Goal: Navigation & Orientation: Find specific page/section

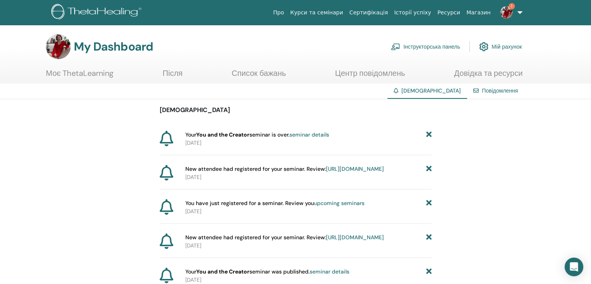
click at [519, 12] on link "1" at bounding box center [510, 12] width 32 height 25
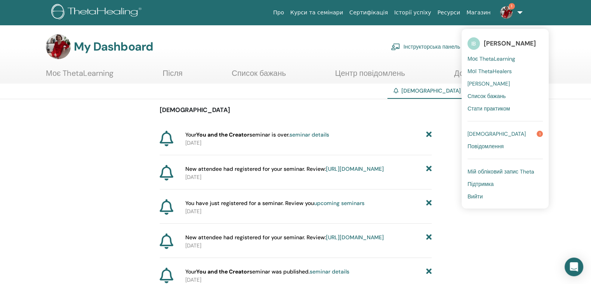
click at [499, 170] on span "Мій обліковий запис Theta" at bounding box center [501, 171] width 67 height 7
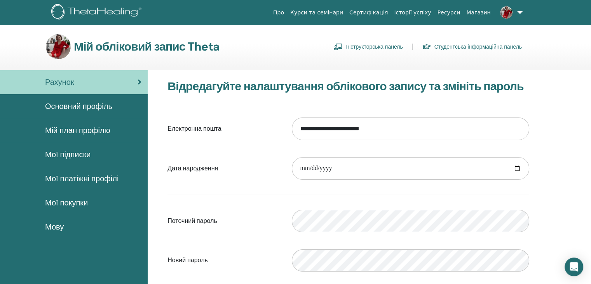
click at [376, 49] on link "Інструкторська панель" at bounding box center [368, 46] width 69 height 12
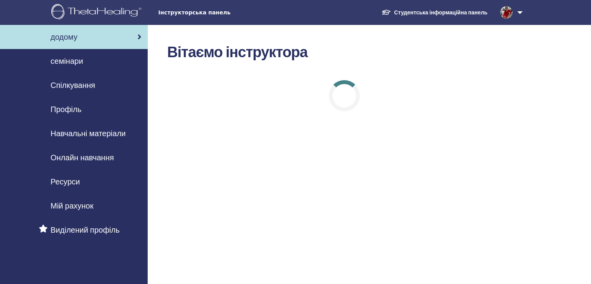
click at [103, 133] on span "Навчальні матеріали" at bounding box center [88, 134] width 75 height 12
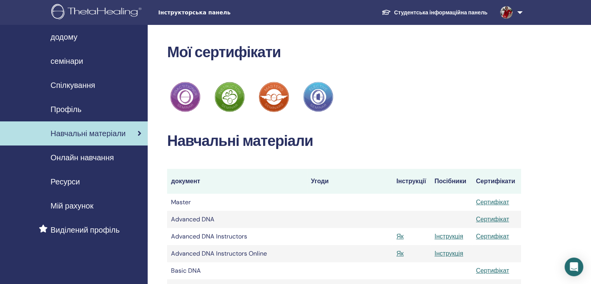
click at [438, 8] on link "Студентська інформаційна панель" at bounding box center [435, 12] width 118 height 14
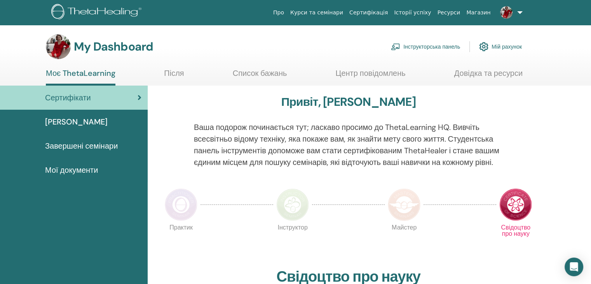
click at [101, 120] on span "Майбутні семінари" at bounding box center [76, 122] width 63 height 12
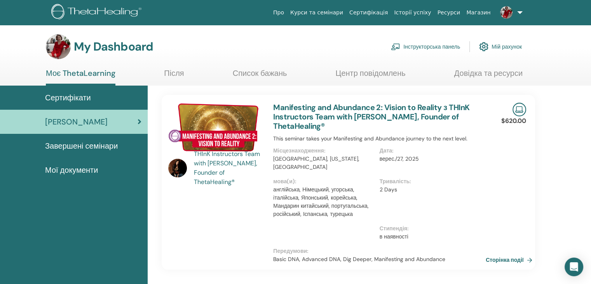
click at [87, 170] on span "Мої документи" at bounding box center [71, 170] width 53 height 12
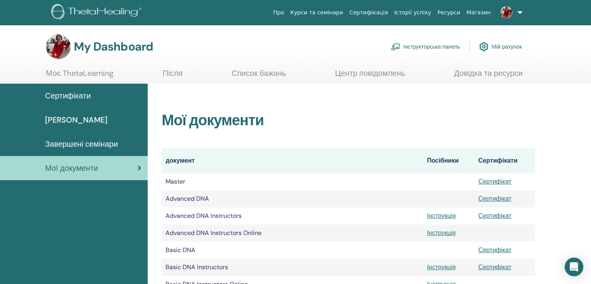
click at [426, 49] on link "Інструкторська панель" at bounding box center [425, 46] width 69 height 17
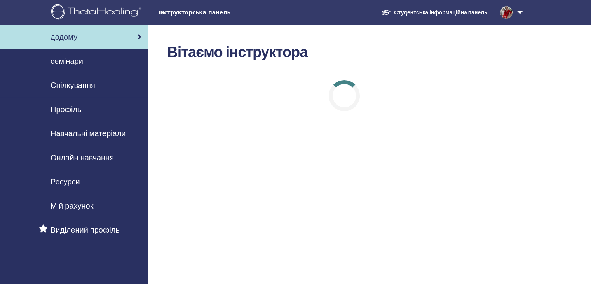
click at [68, 158] on span "Онлайн навчання" at bounding box center [82, 158] width 63 height 12
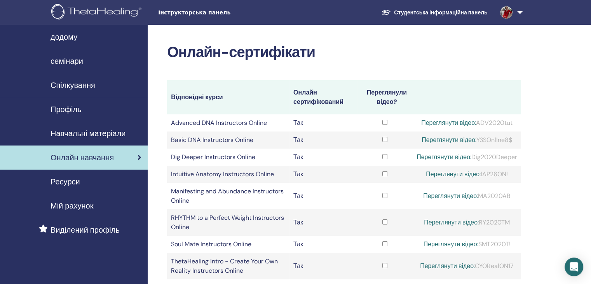
click at [100, 131] on span "Навчальні матеріали" at bounding box center [88, 134] width 75 height 12
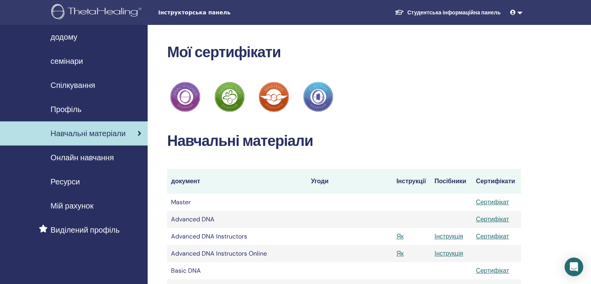
click at [100, 131] on span "Навчальні матеріали" at bounding box center [88, 134] width 75 height 12
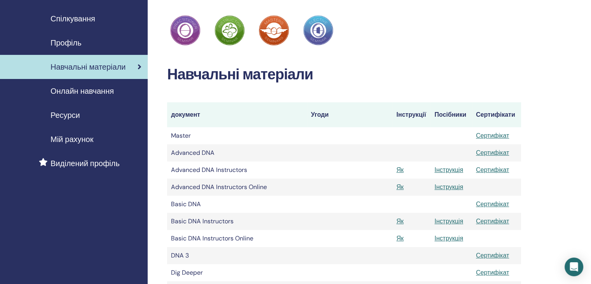
scroll to position [70, 0]
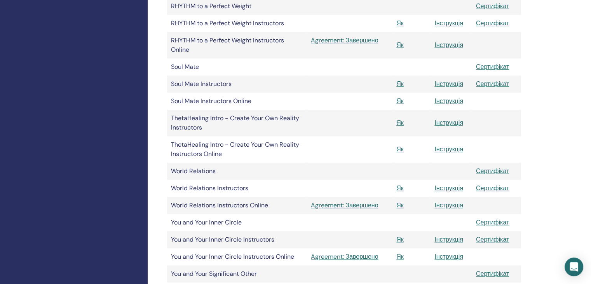
scroll to position [564, 0]
